Goal: Book appointment/travel/reservation

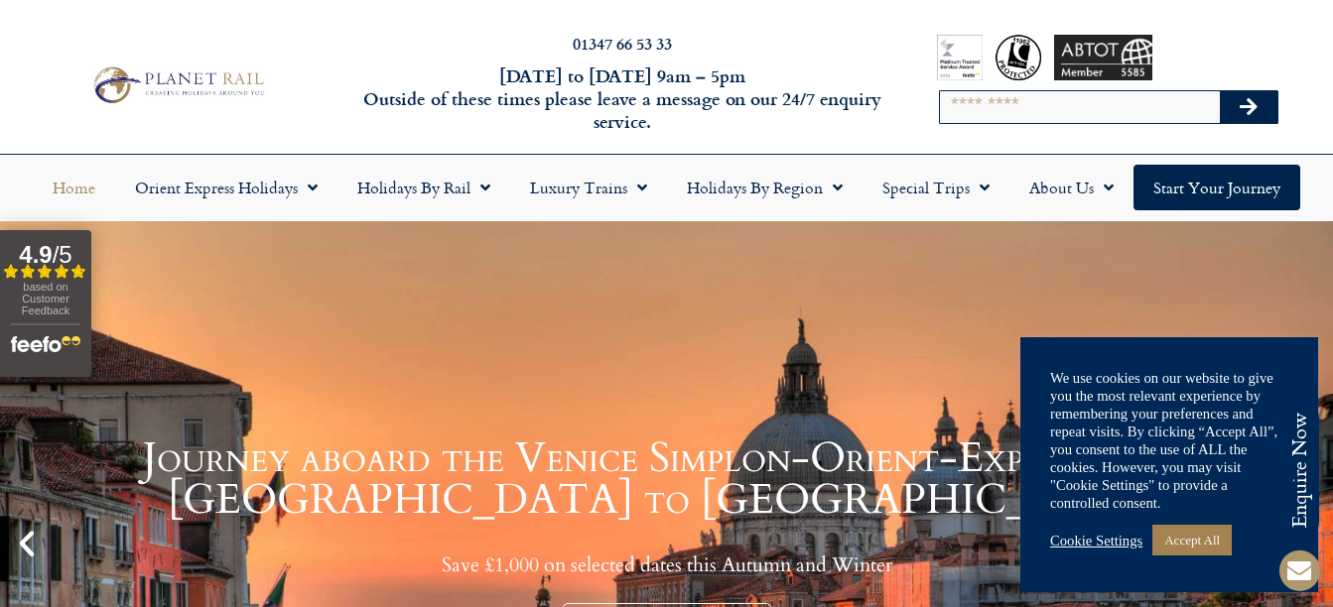
click at [1098, 541] on link "Cookie Settings" at bounding box center [1096, 541] width 92 height 18
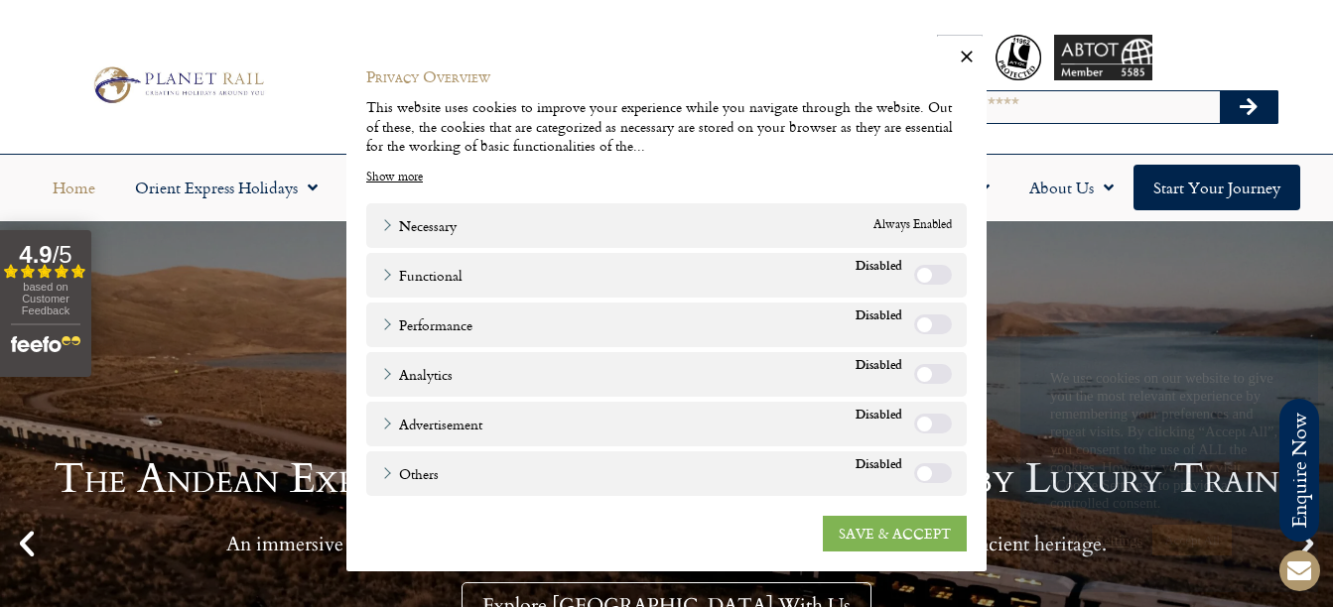
click at [920, 529] on link "SAVE & ACCEPT" at bounding box center [895, 533] width 144 height 36
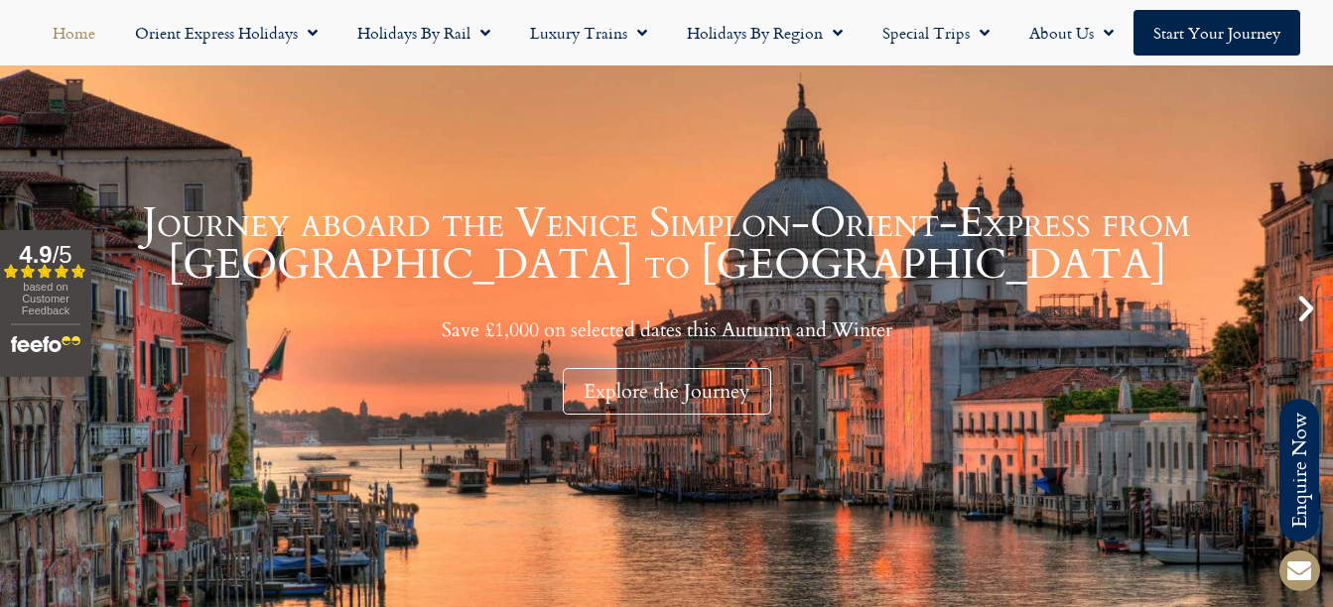
scroll to position [199, 0]
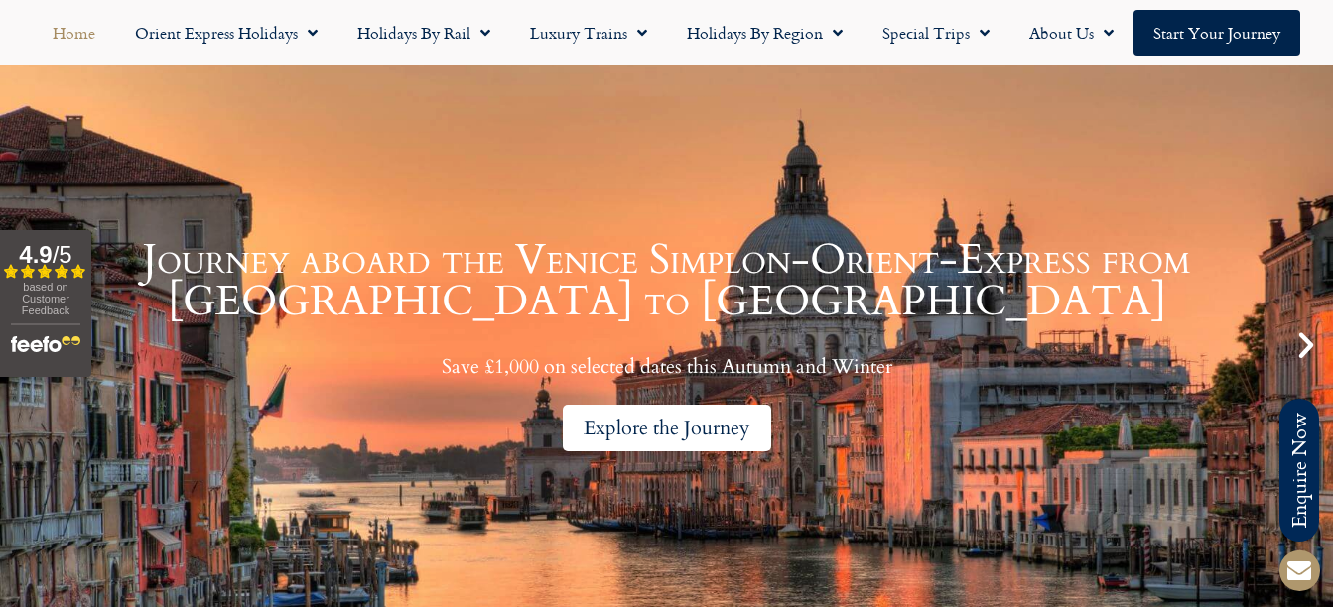
click at [669, 427] on div "Explore the Journey" at bounding box center [667, 428] width 208 height 47
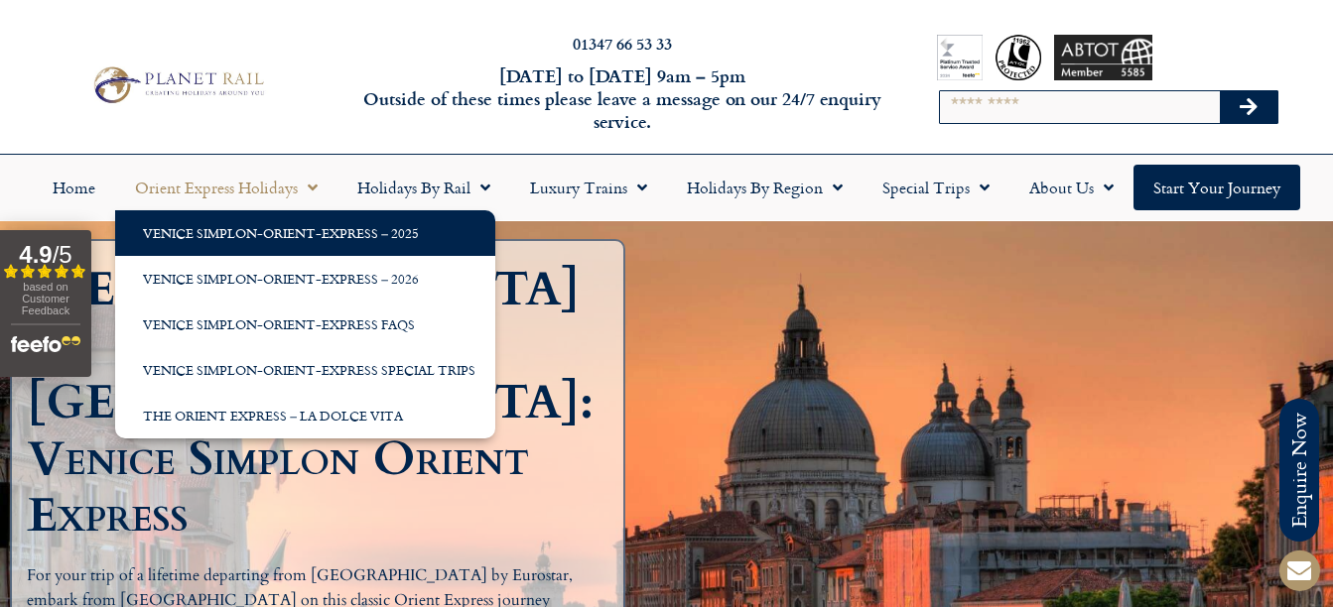
click at [233, 233] on link "Venice Simplon-Orient-Express – 2025" at bounding box center [305, 233] width 380 height 46
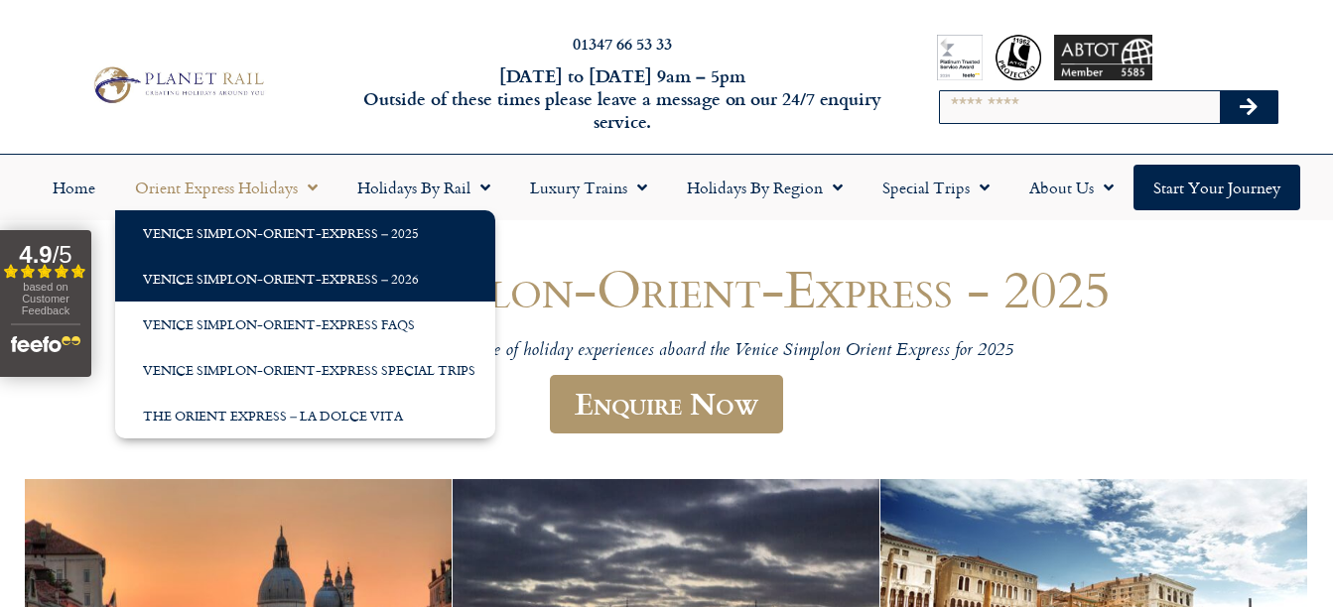
click at [270, 280] on link "Venice Simplon-Orient-Express – 2026" at bounding box center [305, 279] width 380 height 46
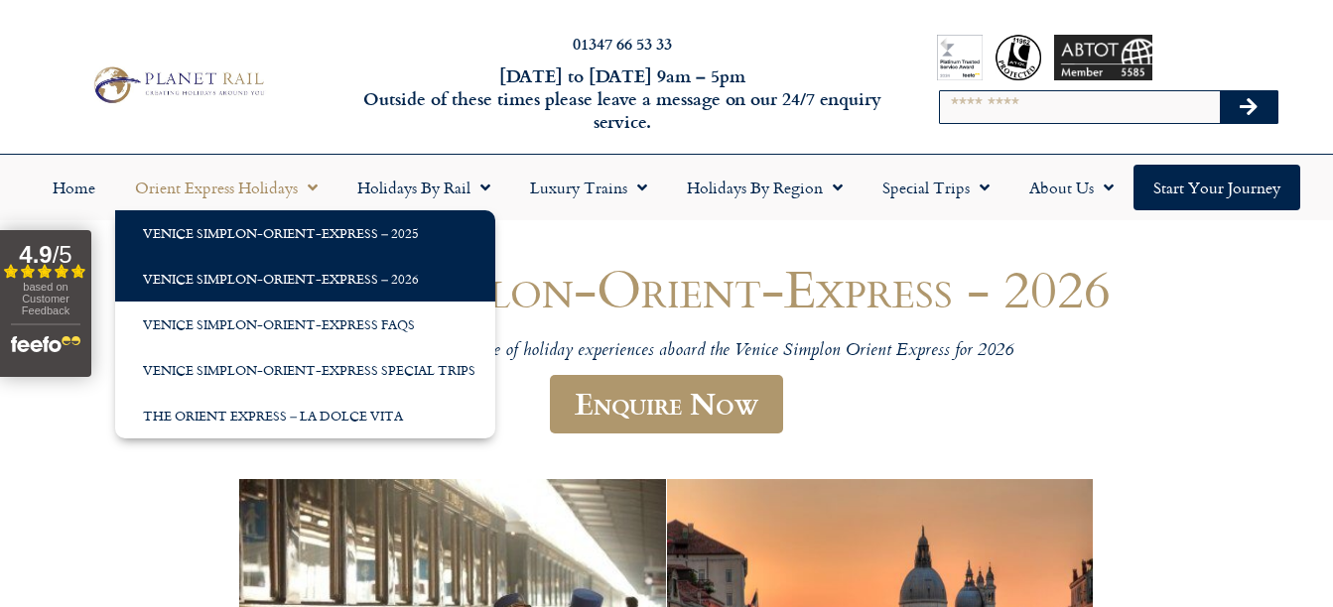
click at [250, 228] on link "Venice Simplon-Orient-Express – 2025" at bounding box center [305, 233] width 380 height 46
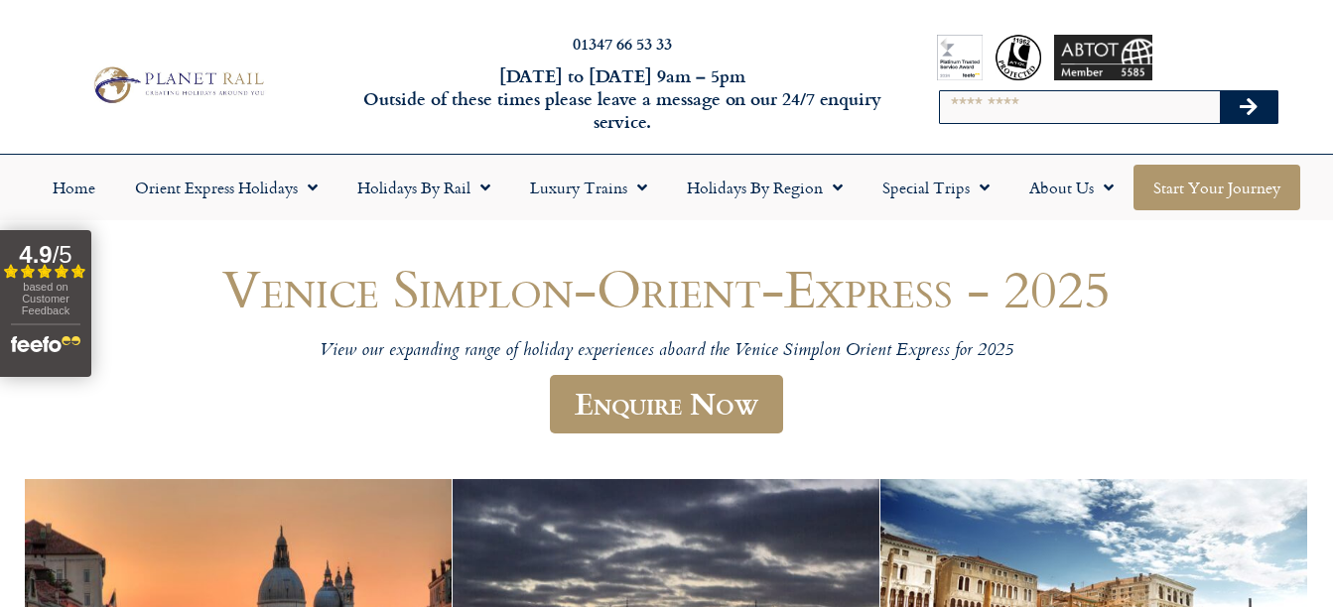
click at [1216, 178] on link "Start your Journey" at bounding box center [1217, 188] width 167 height 46
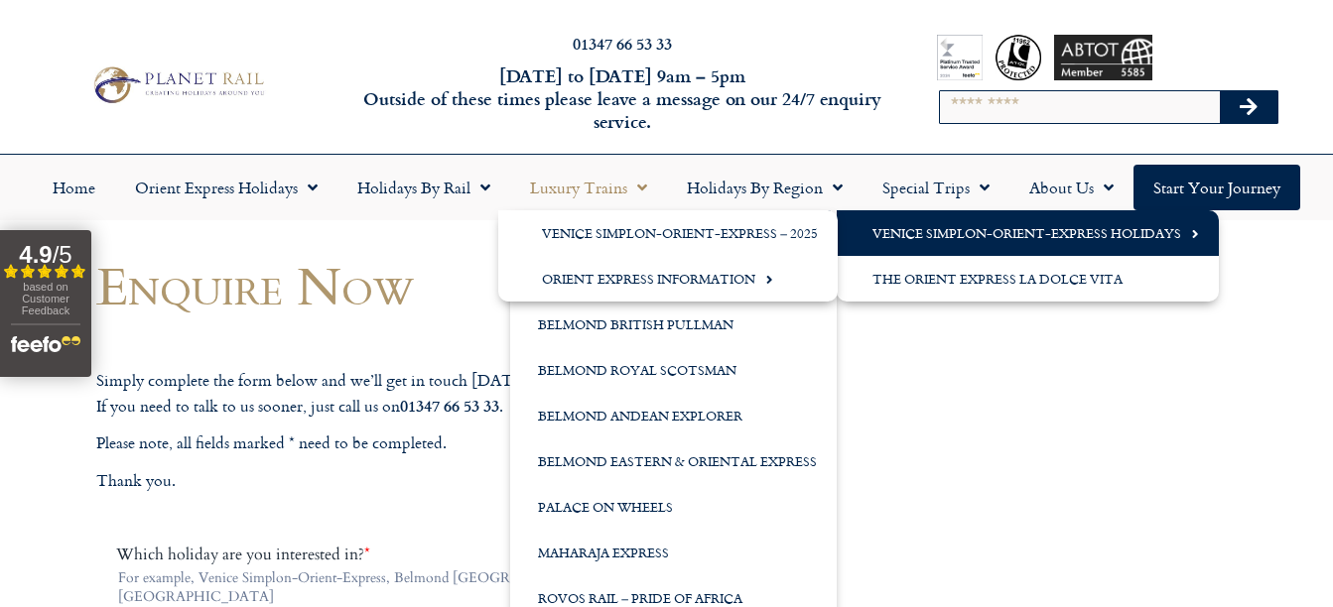
click at [901, 231] on link "Venice Simplon-Orient-Express Holidays" at bounding box center [1028, 233] width 382 height 46
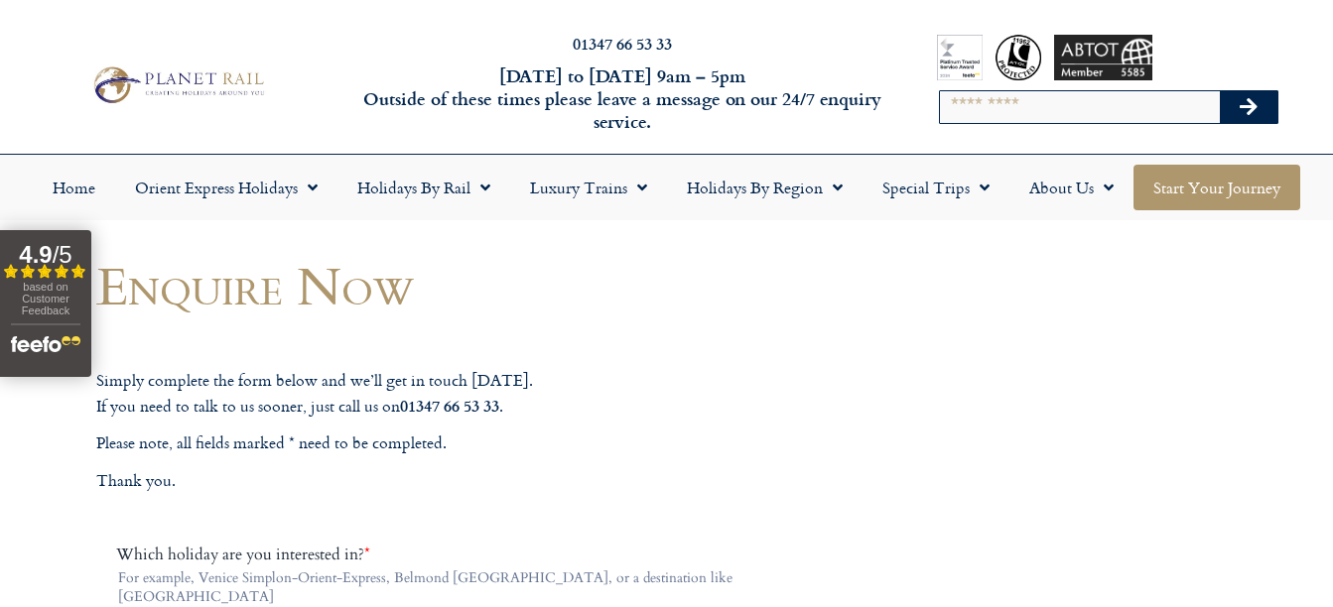
click at [1210, 195] on link "Start your Journey" at bounding box center [1217, 188] width 167 height 46
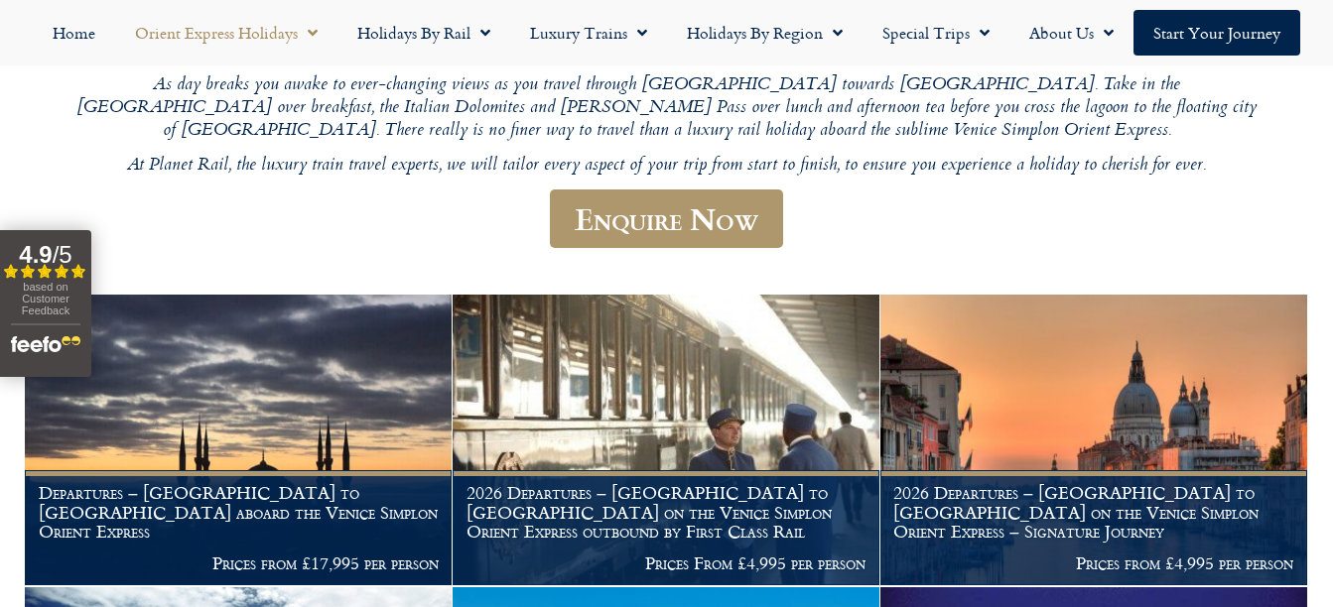
scroll to position [496, 0]
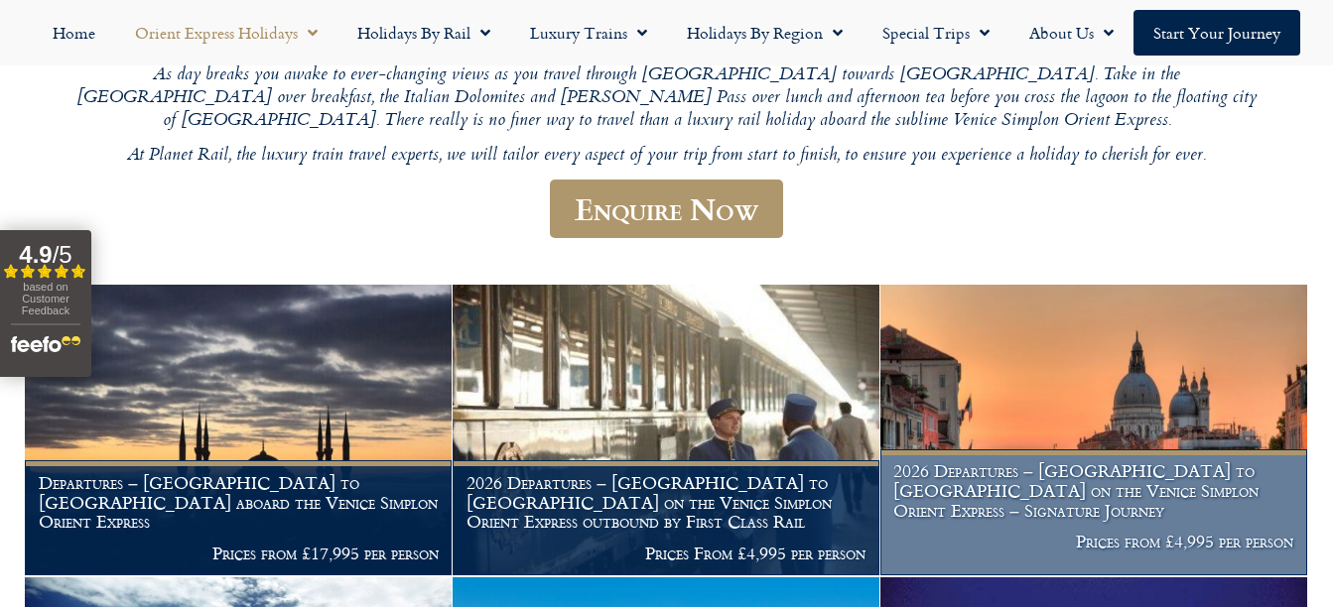
click at [1107, 474] on h1 "2026 Departures – London to Venice on the Venice Simplon Orient Express – Signa…" at bounding box center [1093, 491] width 400 height 59
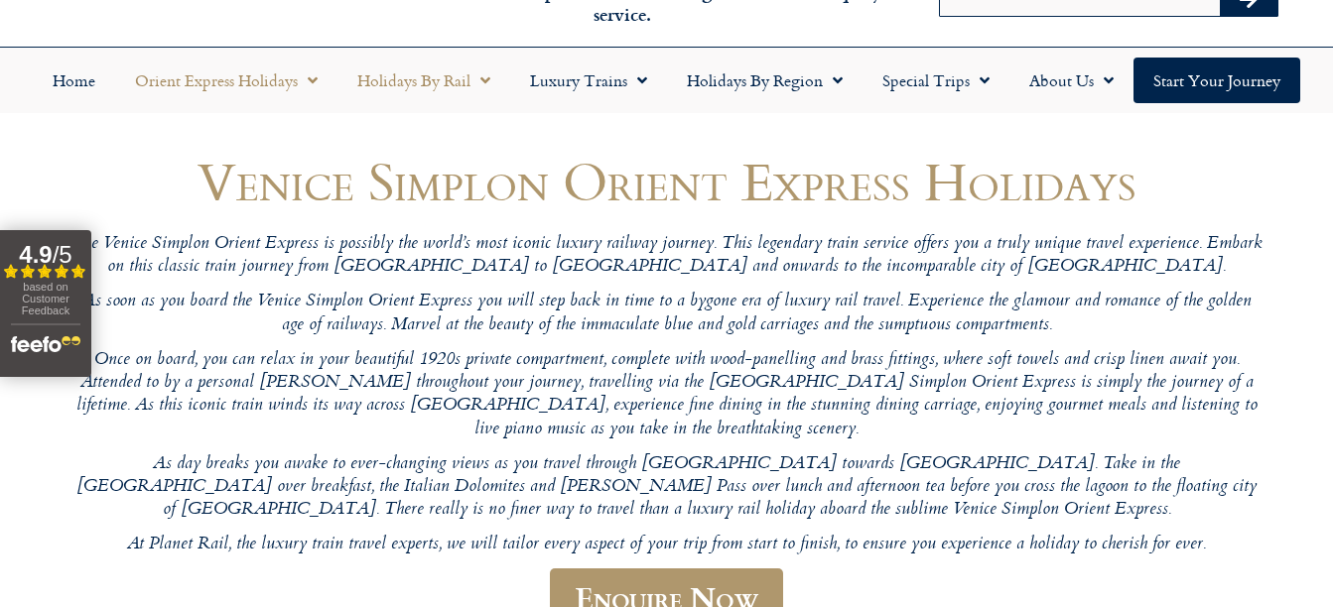
scroll to position [99, 0]
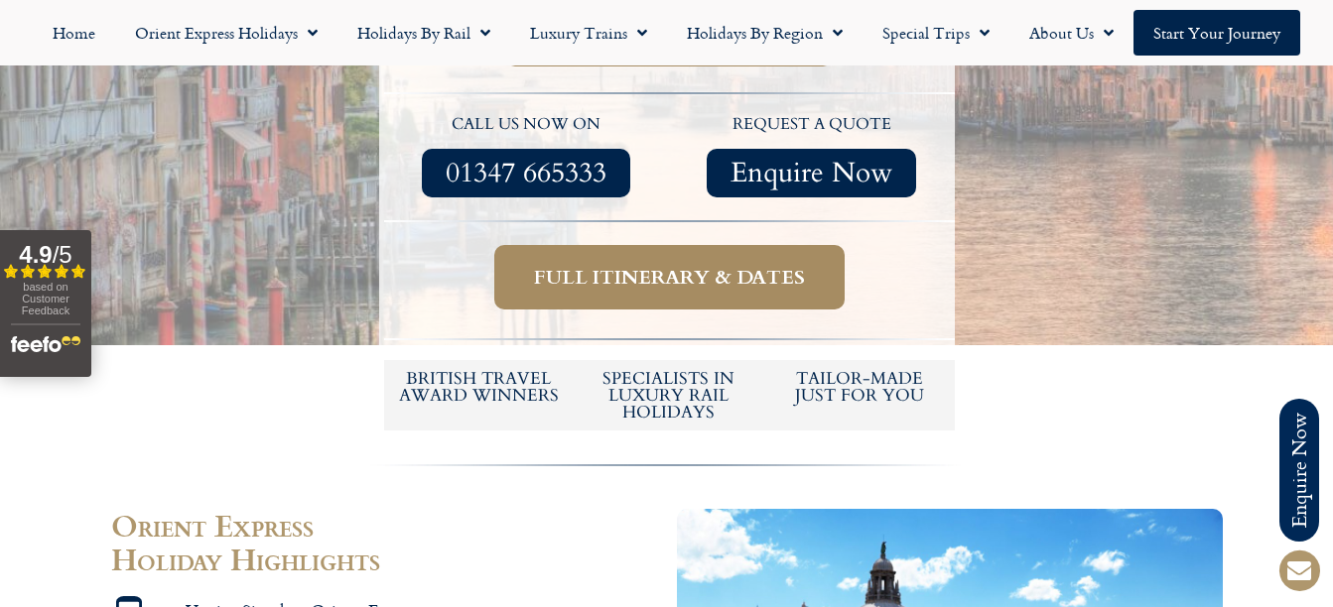
scroll to position [893, 0]
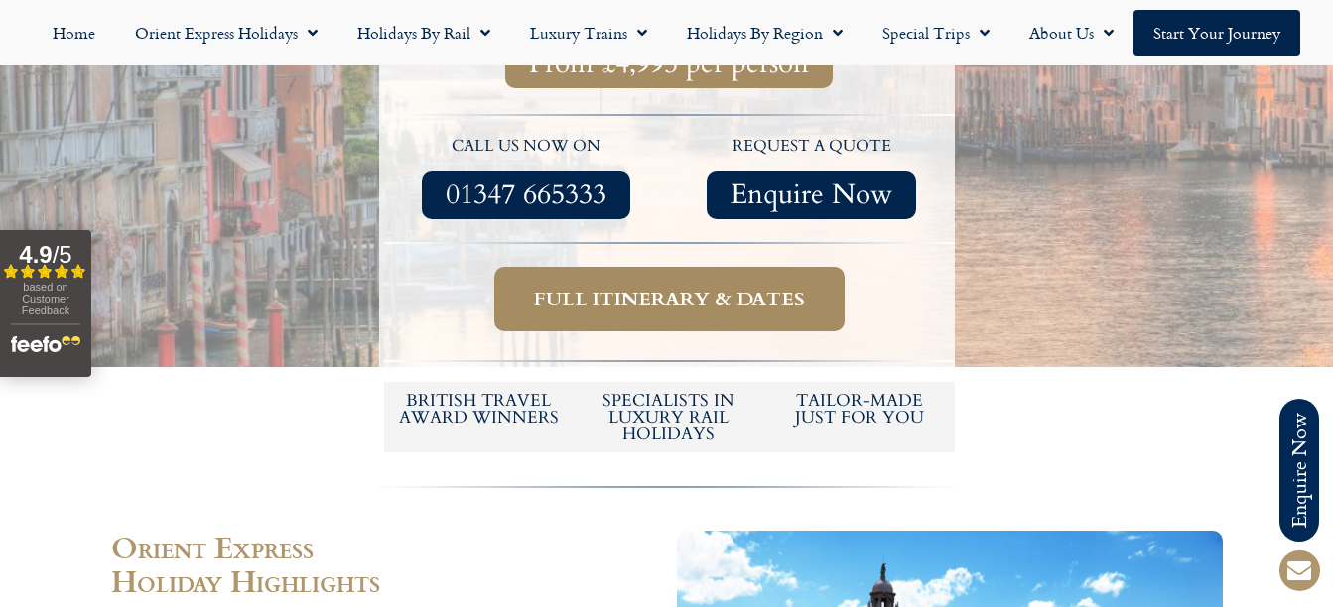
click at [631, 287] on span "Full itinerary & dates" at bounding box center [669, 299] width 271 height 25
click at [641, 287] on span "Full itinerary & dates" at bounding box center [669, 299] width 271 height 25
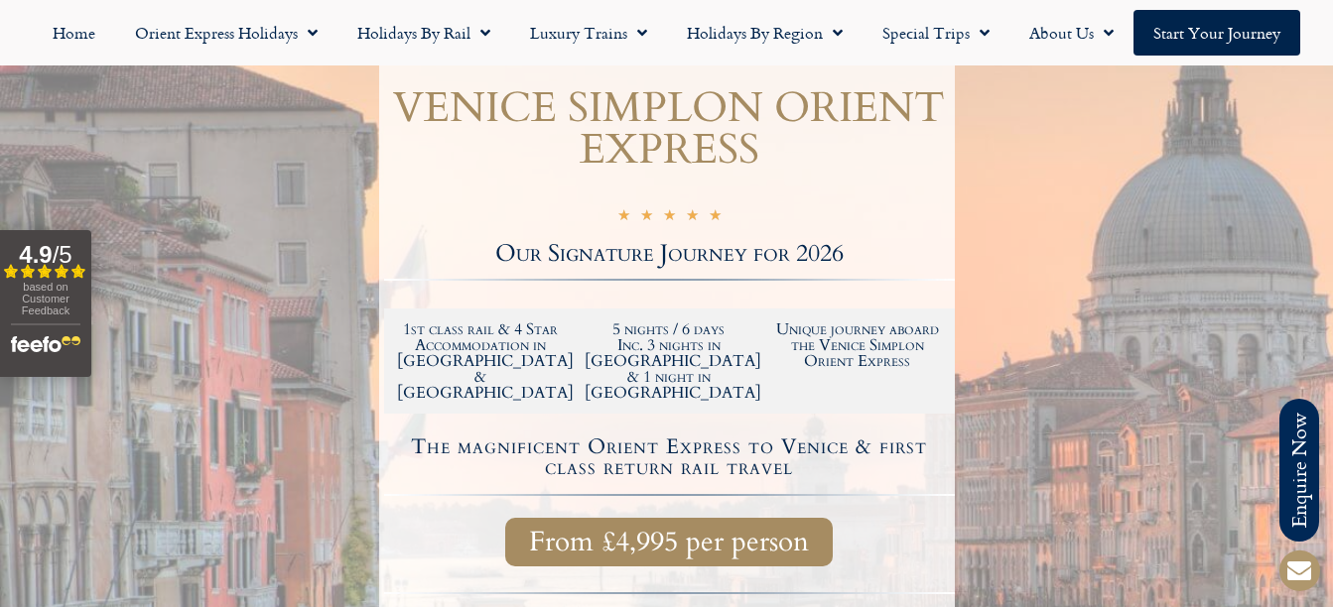
scroll to position [397, 0]
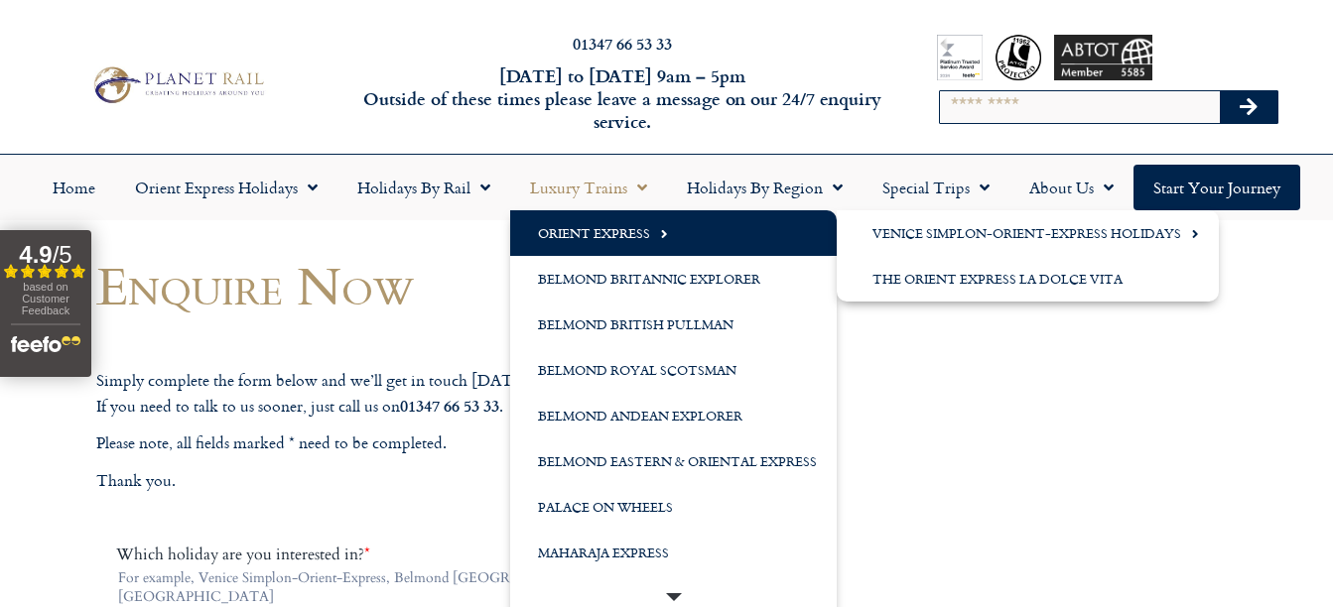
click at [575, 234] on link "Orient Express" at bounding box center [673, 233] width 327 height 46
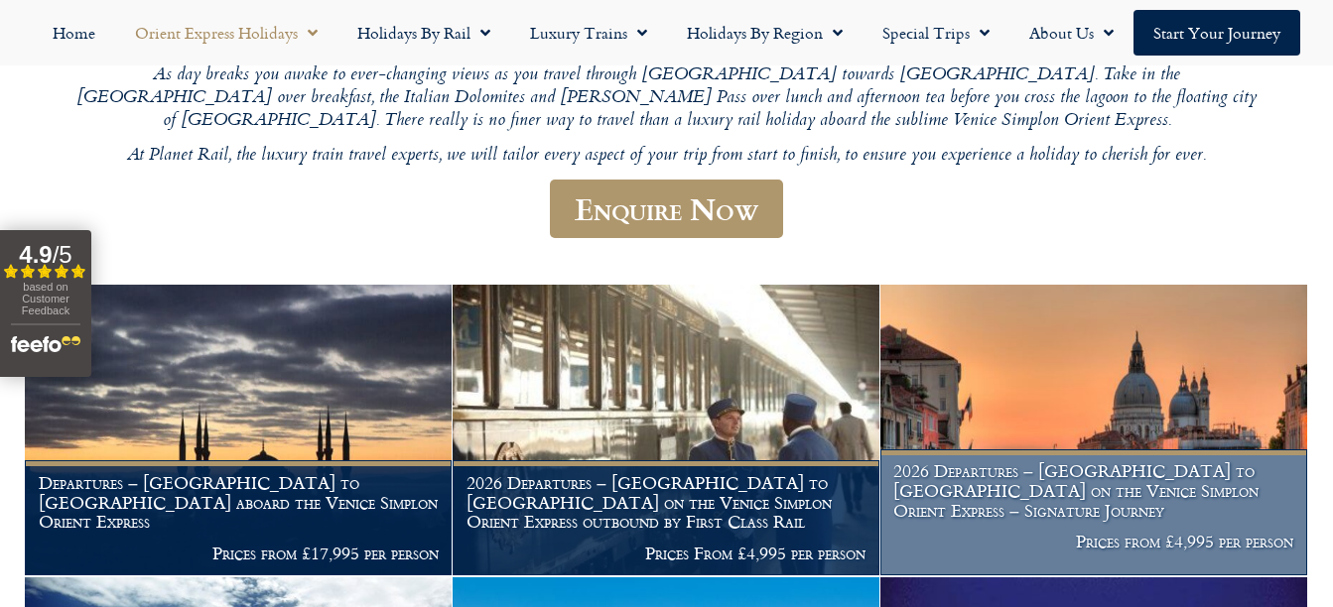
scroll to position [596, 0]
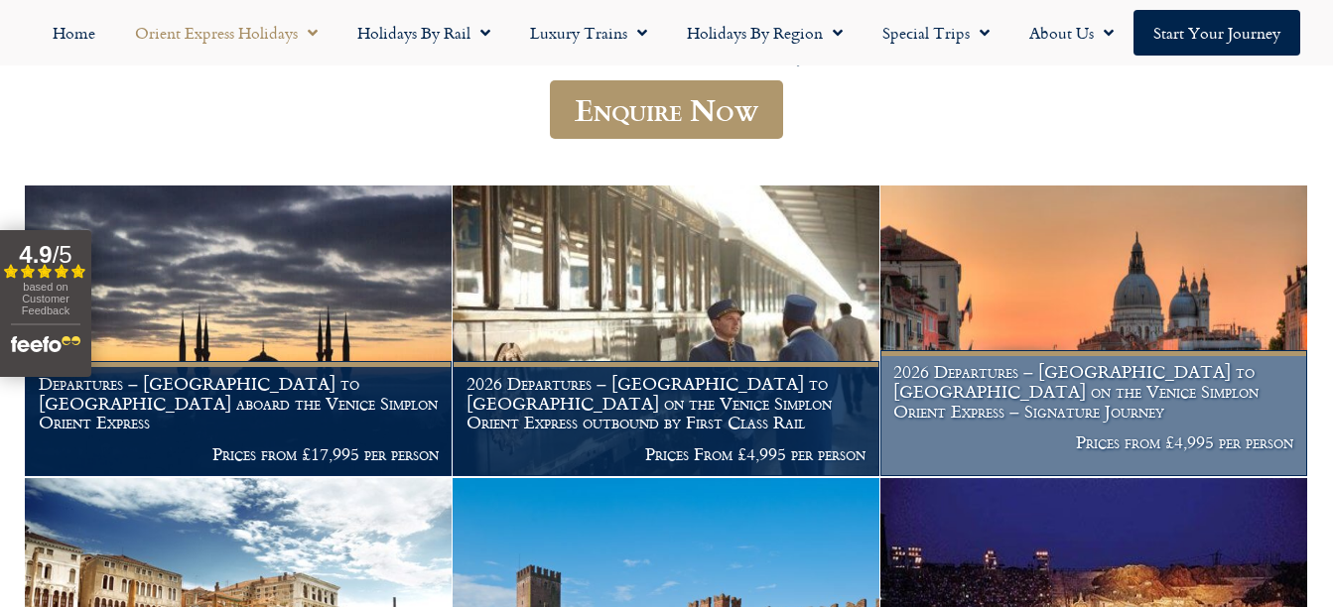
click at [1097, 373] on h1 "2026 Departures – London to Venice on the Venice Simplon Orient Express – Signa…" at bounding box center [1093, 391] width 400 height 59
